Goal: Navigation & Orientation: Find specific page/section

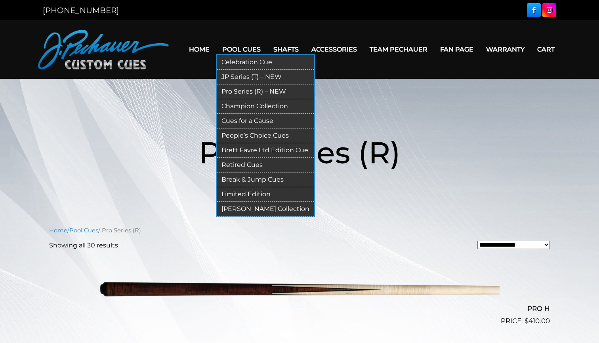
click at [245, 46] on link "Pool Cues" at bounding box center [241, 49] width 51 height 20
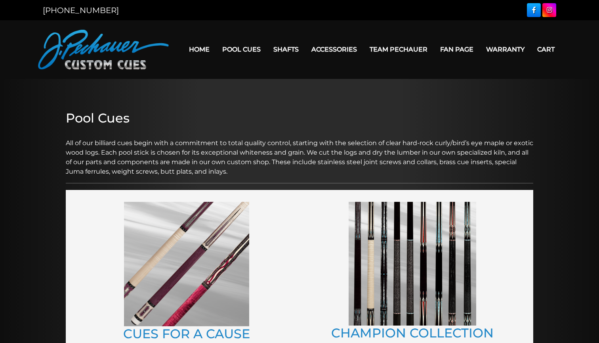
click at [401, 49] on link "Team Pechauer" at bounding box center [398, 49] width 70 height 20
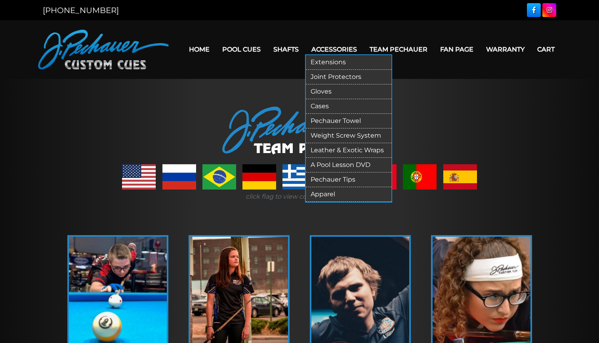
click at [335, 49] on link "Accessories" at bounding box center [334, 49] width 58 height 20
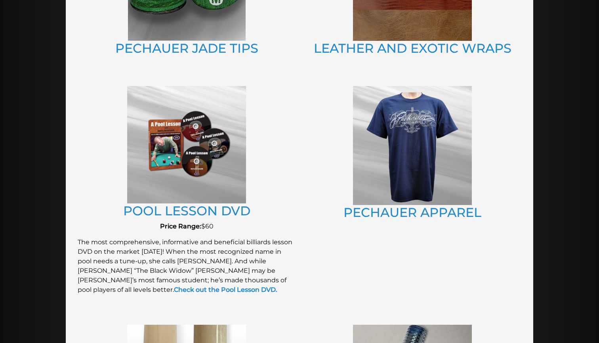
scroll to position [639, 0]
